Goal: Use online tool/utility: Utilize a website feature to perform a specific function

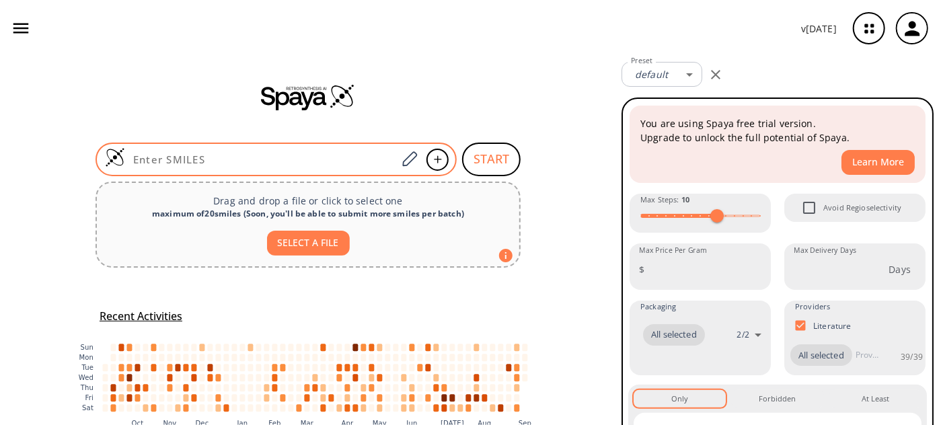
click at [256, 162] on input at bounding box center [261, 159] width 272 height 13
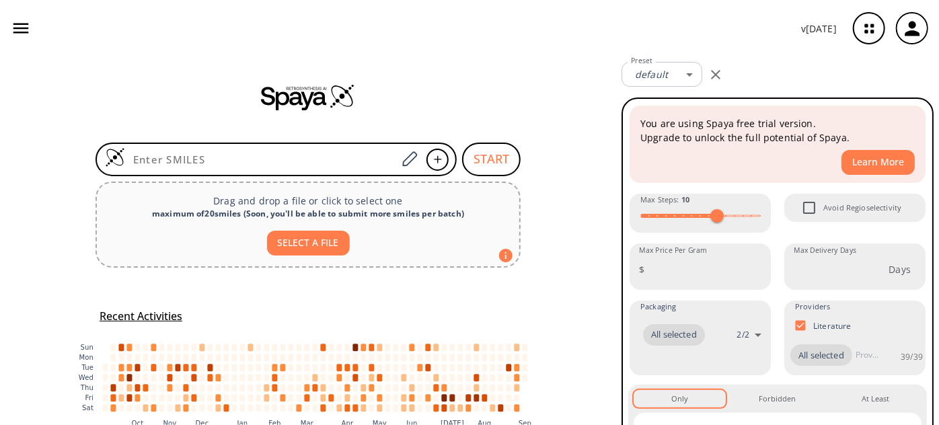
paste input "FC1=C([N+]([O-])=O)C=CC(OC2=CC=NC(C(NC)=O)=C2)=C1"
type input "FC1=C([N+]([O-])=O)C=CC(OC2=CC=NC(C(NC)=O)=C2)=C1"
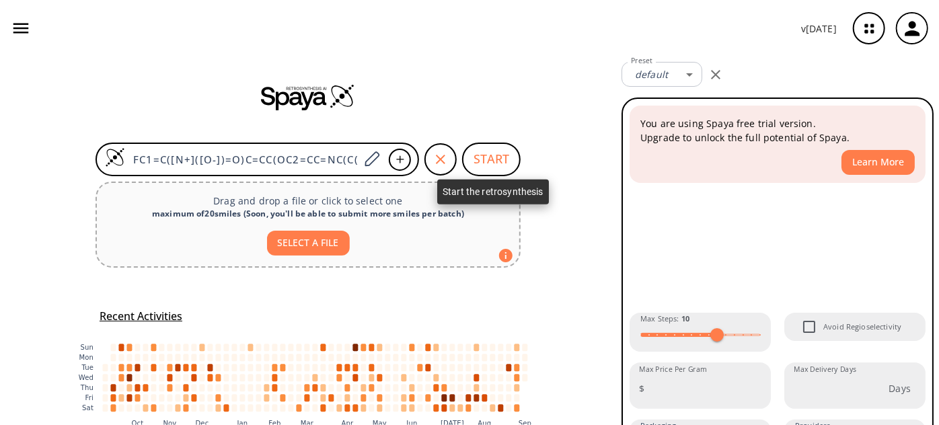
click at [486, 148] on button "START" at bounding box center [491, 160] width 59 height 34
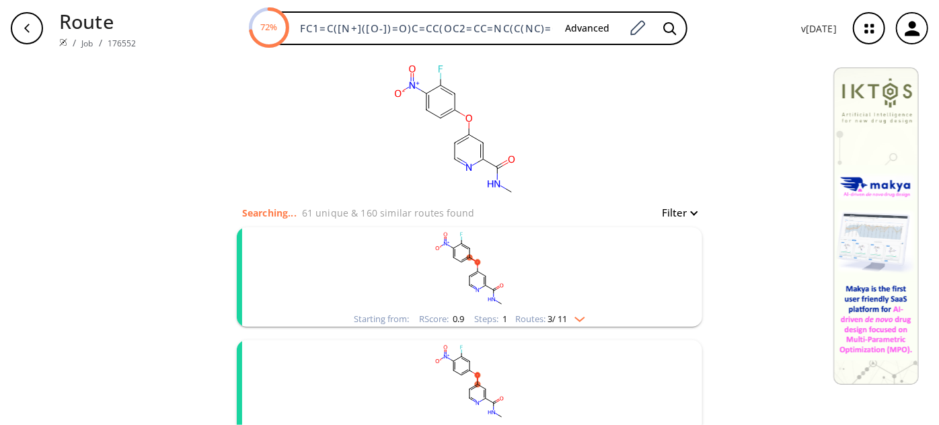
scroll to position [61, 0]
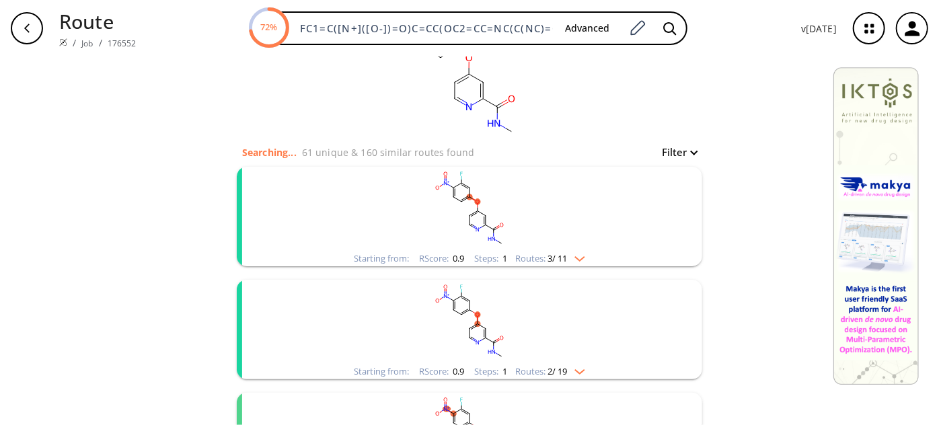
click at [501, 215] on rect "clusters" at bounding box center [470, 209] width 350 height 84
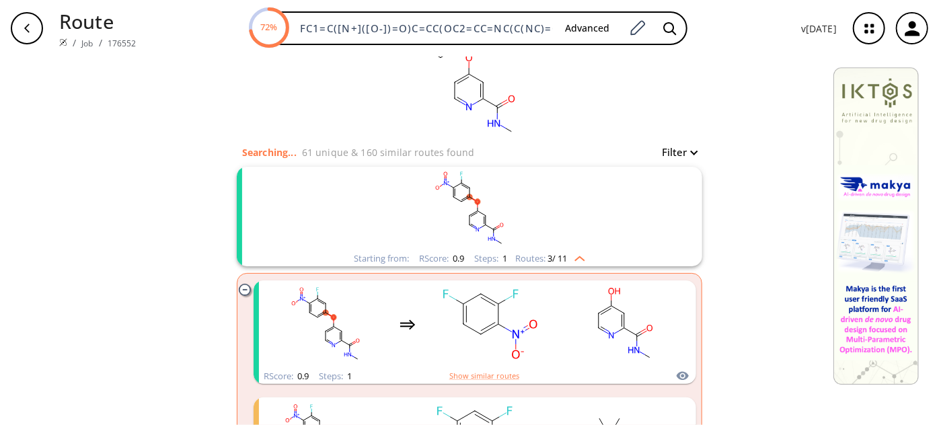
scroll to position [183, 0]
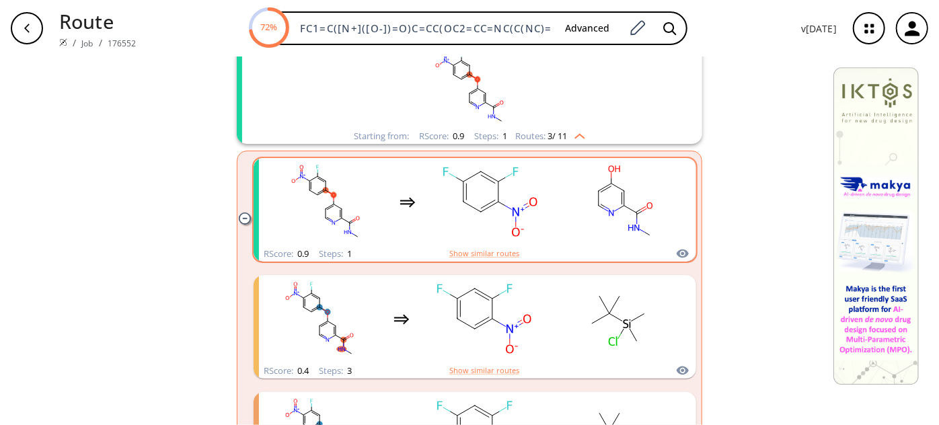
click at [520, 209] on ellipse "clusters" at bounding box center [519, 212] width 17 height 12
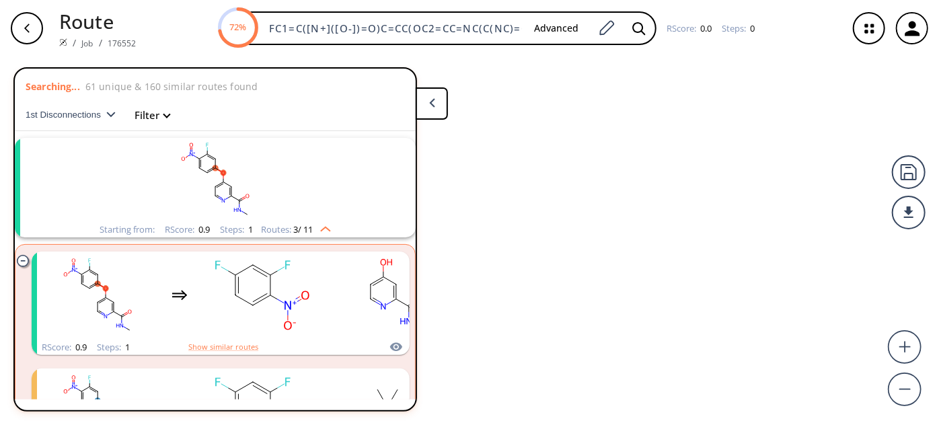
scroll to position [30, 0]
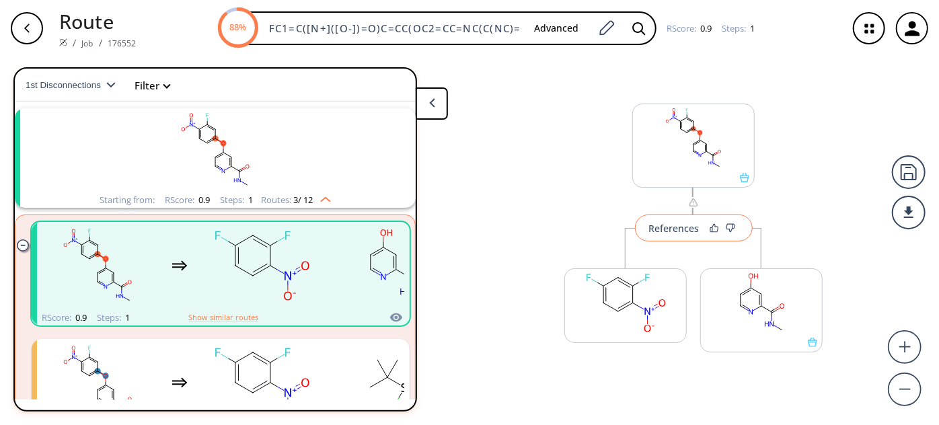
click at [672, 224] on div "References" at bounding box center [674, 228] width 50 height 9
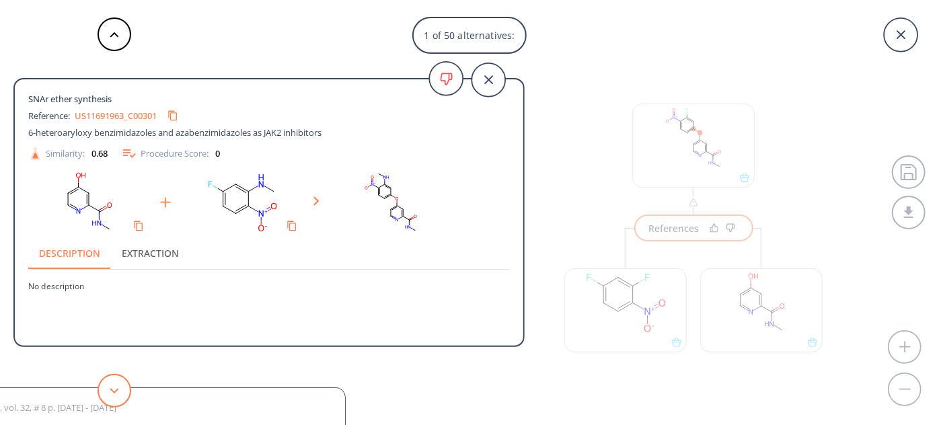
click at [118, 384] on button at bounding box center [115, 391] width 34 height 34
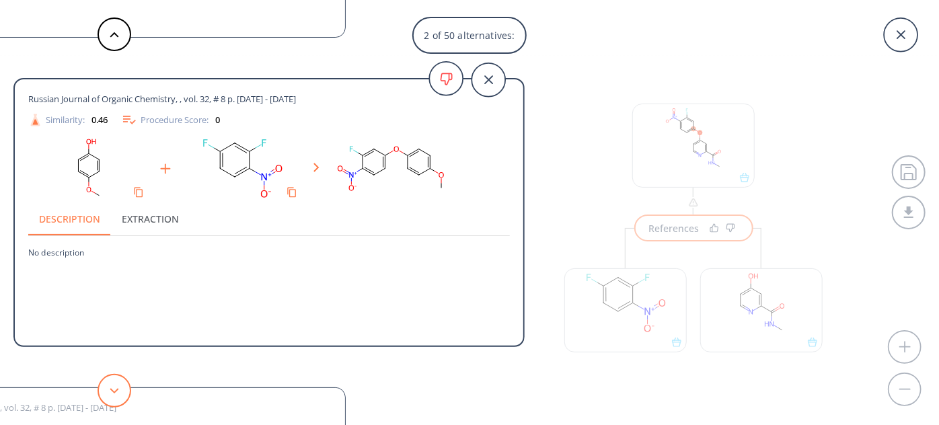
click at [118, 384] on button at bounding box center [115, 391] width 34 height 34
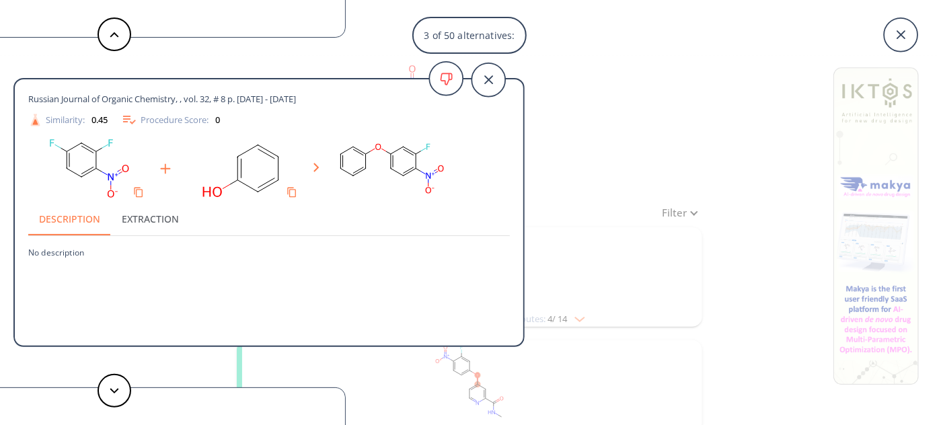
click at [606, 55] on div "3 of 50 alternatives: SNAr ether synthesis Reference: US11691963_C00301 6-heter…" at bounding box center [469, 212] width 939 height 425
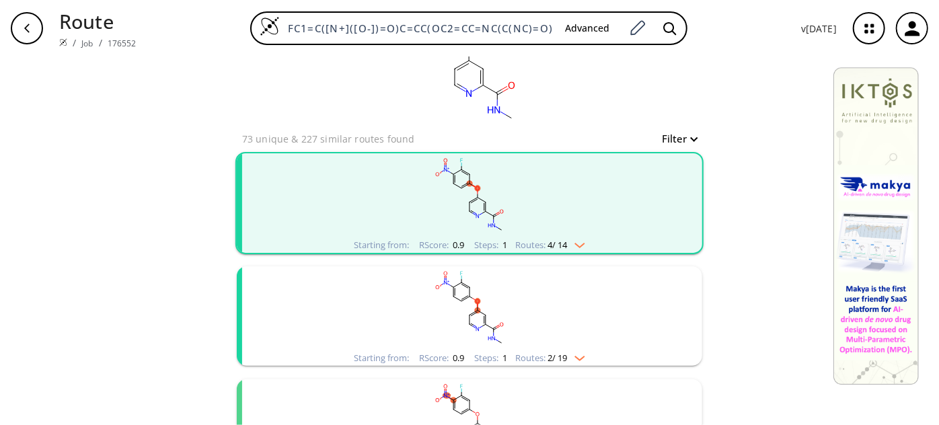
scroll to position [183, 0]
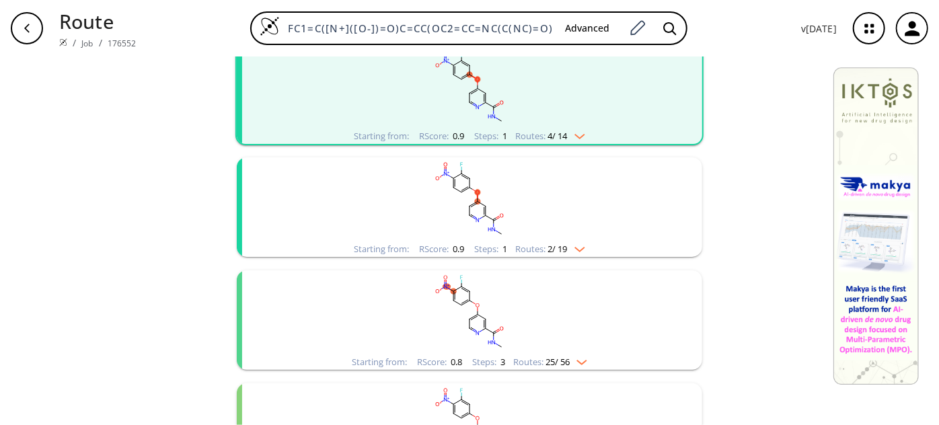
click at [494, 195] on rect "clusters" at bounding box center [470, 199] width 350 height 84
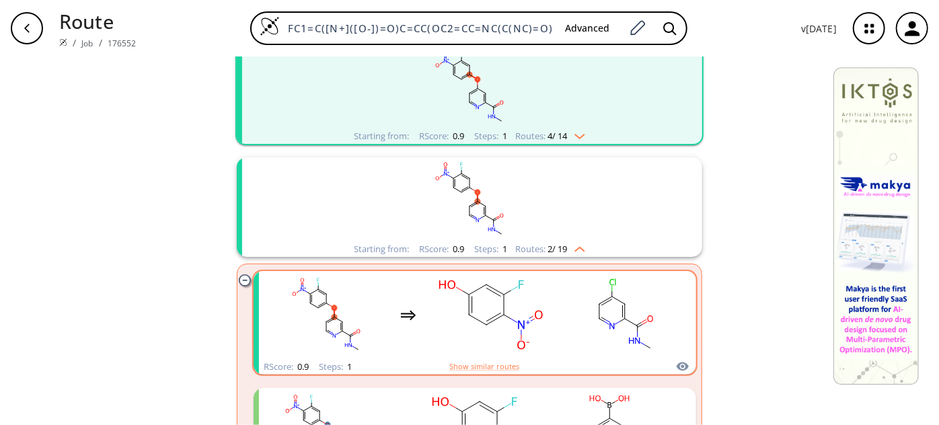
click at [487, 319] on rect "clusters" at bounding box center [490, 315] width 121 height 84
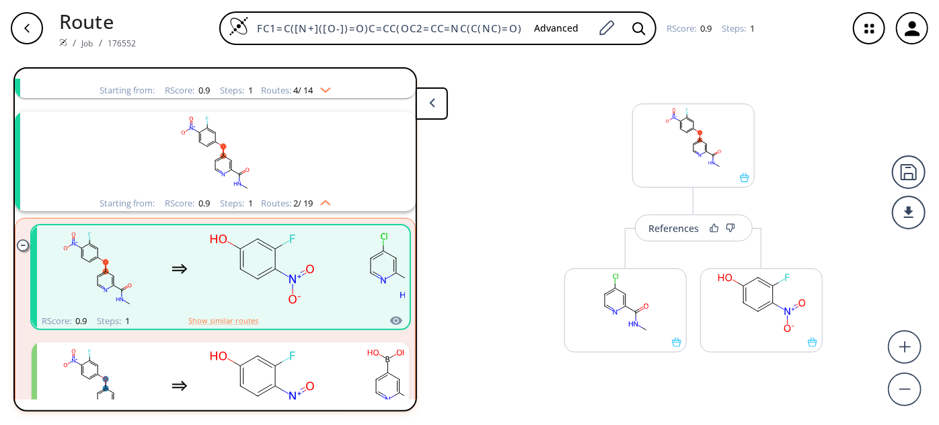
scroll to position [143, 0]
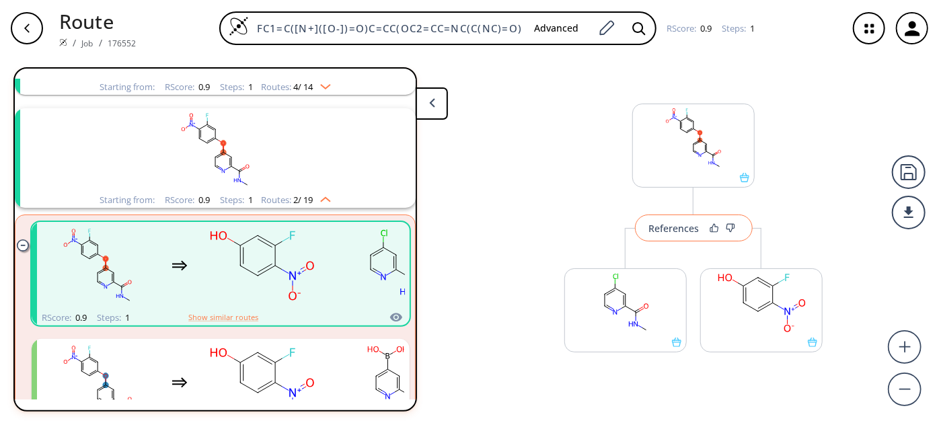
click at [668, 234] on button "References" at bounding box center [694, 228] width 118 height 27
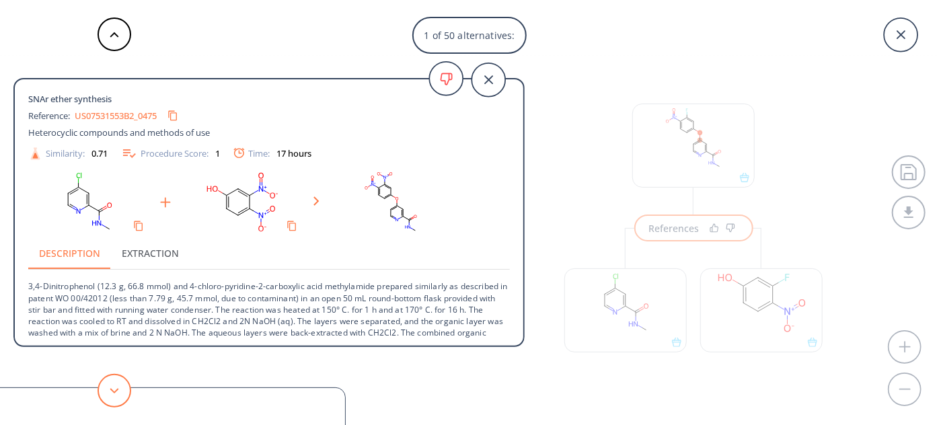
click at [111, 388] on polygon at bounding box center [114, 390] width 9 height 5
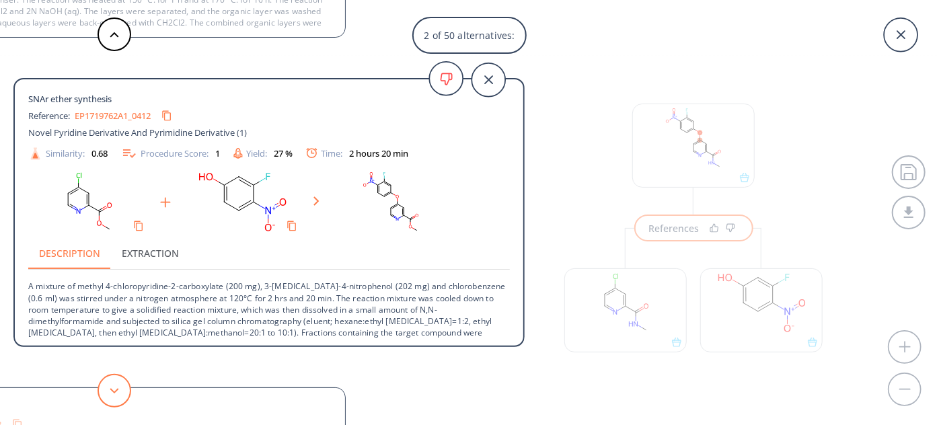
click at [118, 400] on button at bounding box center [115, 391] width 34 height 34
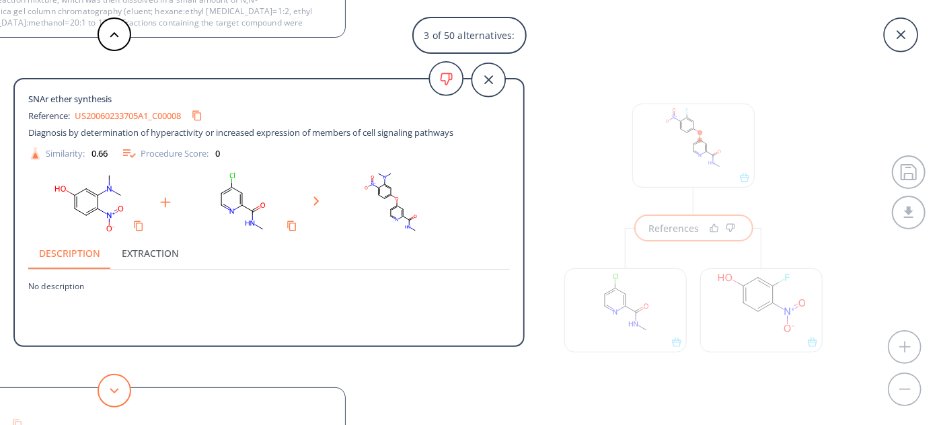
click at [116, 392] on icon at bounding box center [114, 391] width 9 height 6
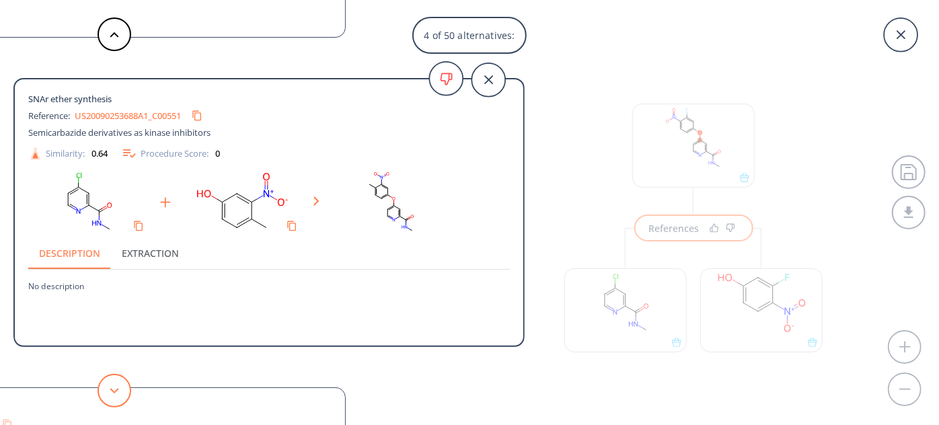
click at [117, 392] on icon at bounding box center [114, 391] width 9 height 6
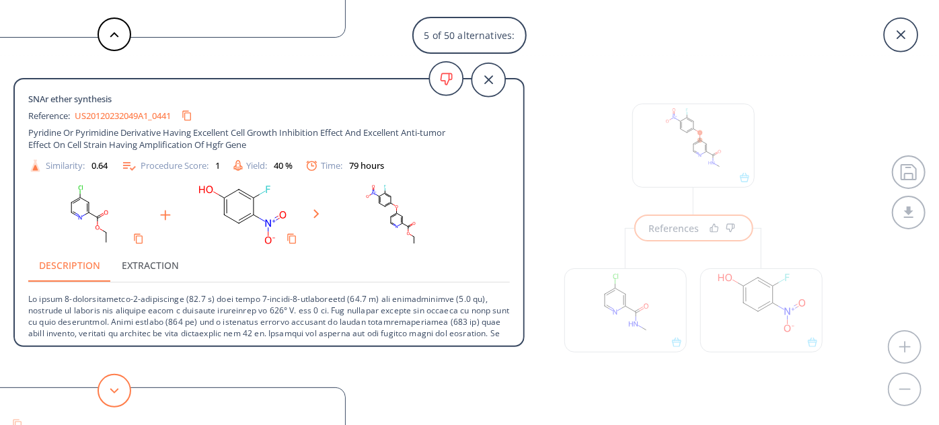
click at [110, 390] on icon at bounding box center [114, 391] width 9 height 6
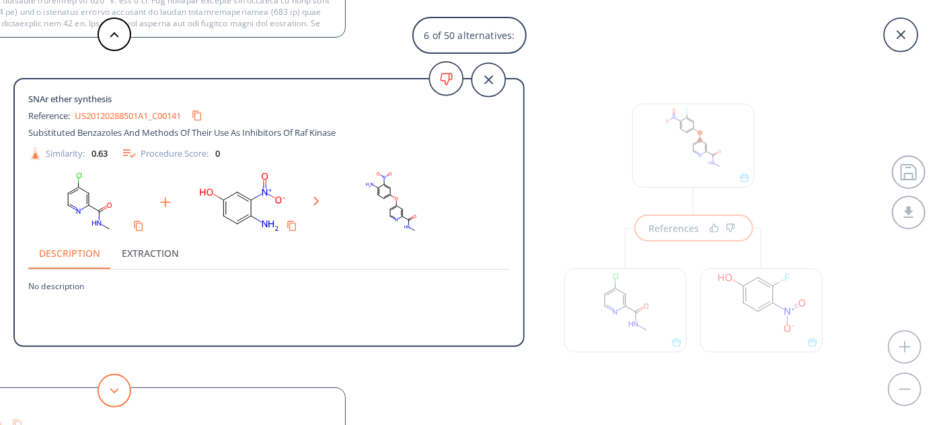
click at [117, 389] on polygon at bounding box center [114, 390] width 9 height 5
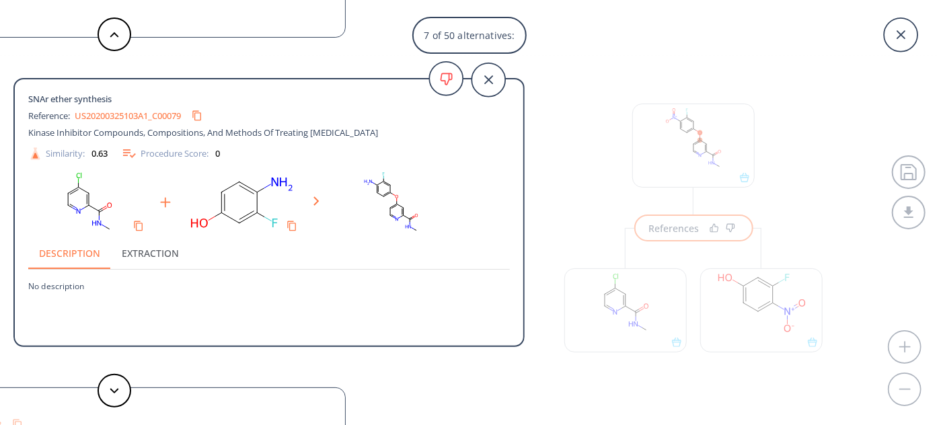
click at [104, 116] on link "US20200325103A1_C00079" at bounding box center [128, 116] width 106 height 9
